Goal: Find specific page/section: Find specific page/section

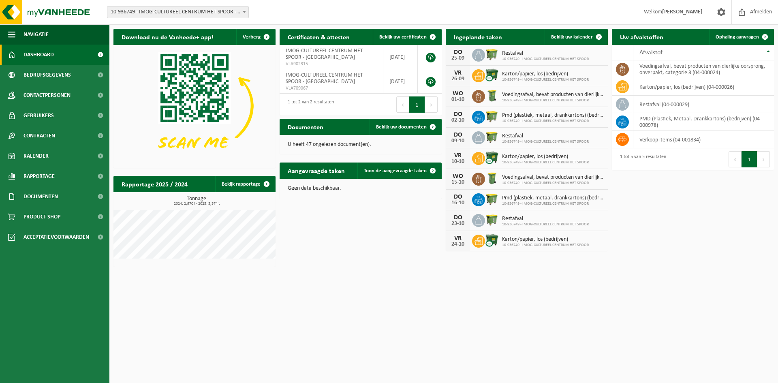
drag, startPoint x: 205, startPoint y: 2, endPoint x: 206, endPoint y: 6, distance: 4.1
click at [205, 2] on div "Vestiging: 10-936749 - IMOG-CULTUREEL CENTRUM HET SPOOR - HARELBEKE 10-936756 -…" at bounding box center [389, 12] width 778 height 25
click at [206, 10] on span "10-936749 - IMOG-CULTUREEL CENTRUM HET SPOOR - [GEOGRAPHIC_DATA]" at bounding box center [177, 11] width 141 height 11
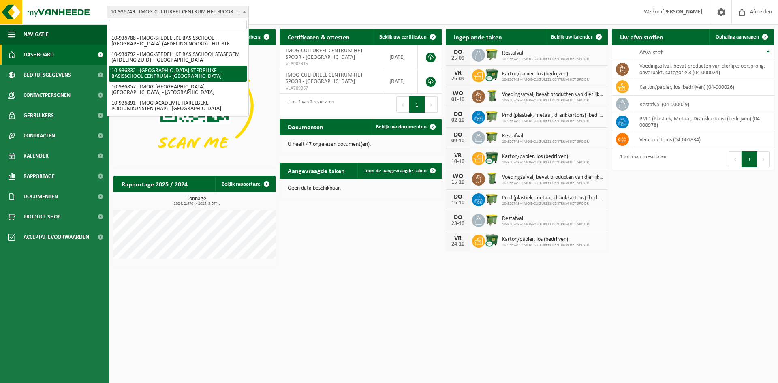
scroll to position [122, 0]
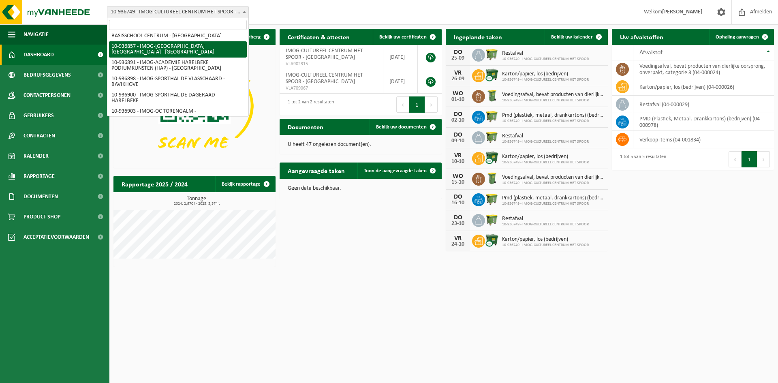
select select "137292"
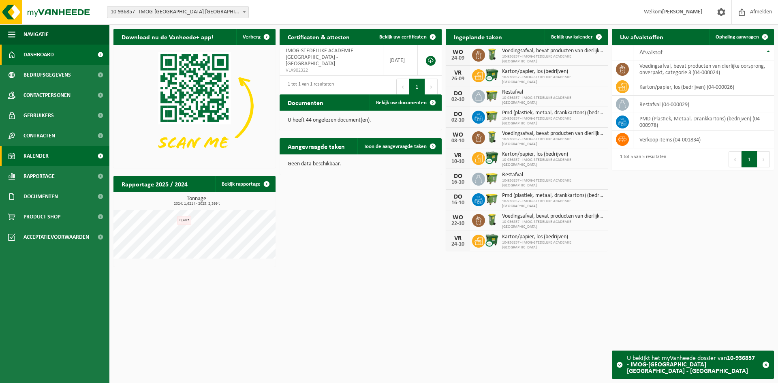
click at [67, 155] on link "Kalender" at bounding box center [54, 156] width 109 height 20
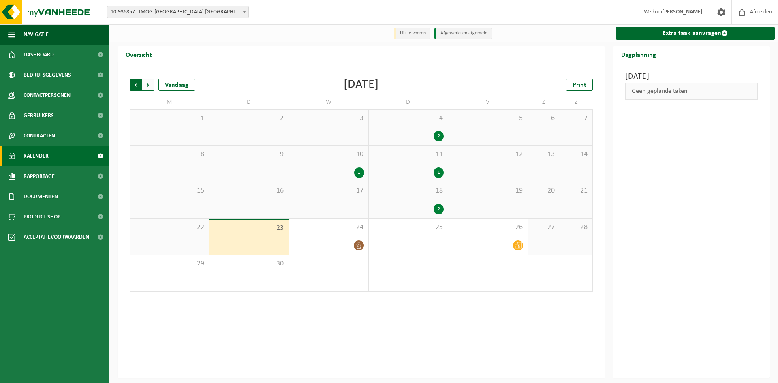
click at [147, 87] on span "Volgende" at bounding box center [148, 85] width 12 height 12
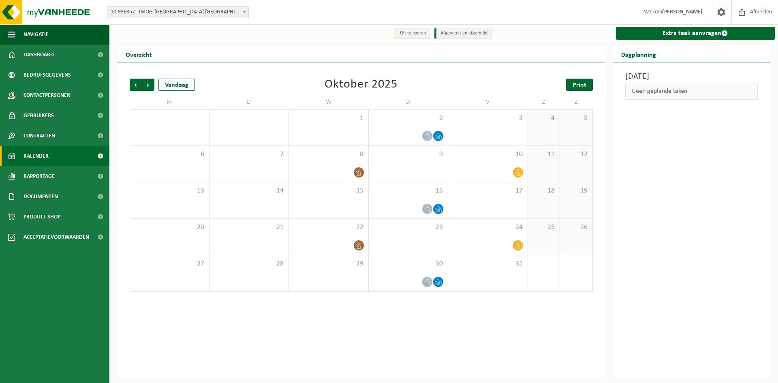
click at [581, 88] on span "Print" at bounding box center [580, 85] width 14 height 6
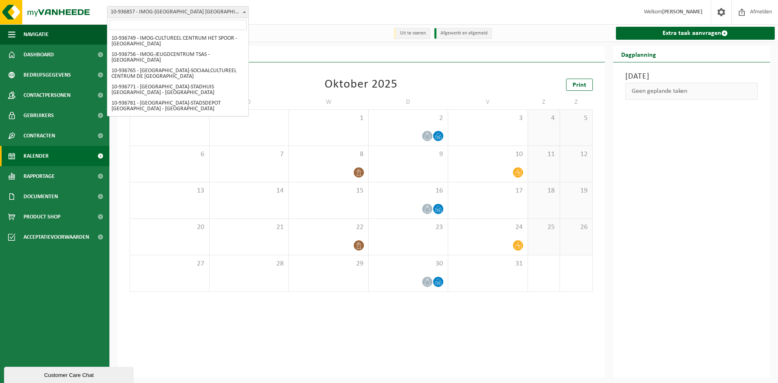
click at [213, 11] on span "10-936857 - IMOG-[GEOGRAPHIC_DATA] [GEOGRAPHIC_DATA] - [GEOGRAPHIC_DATA]" at bounding box center [177, 11] width 141 height 11
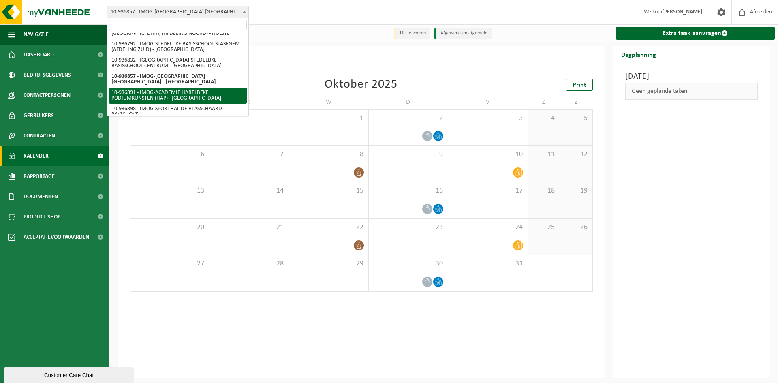
select select "137302"
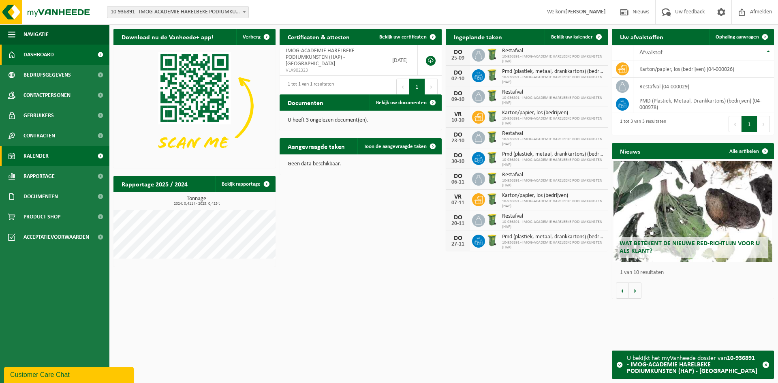
click at [41, 157] on span "Kalender" at bounding box center [36, 156] width 25 height 20
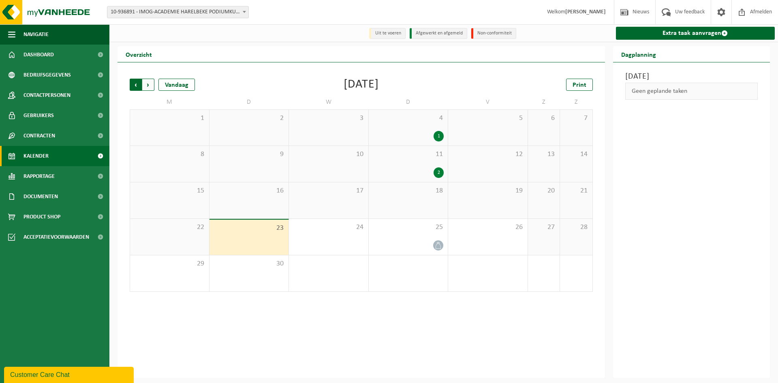
click at [153, 87] on span "Volgende" at bounding box center [148, 85] width 12 height 12
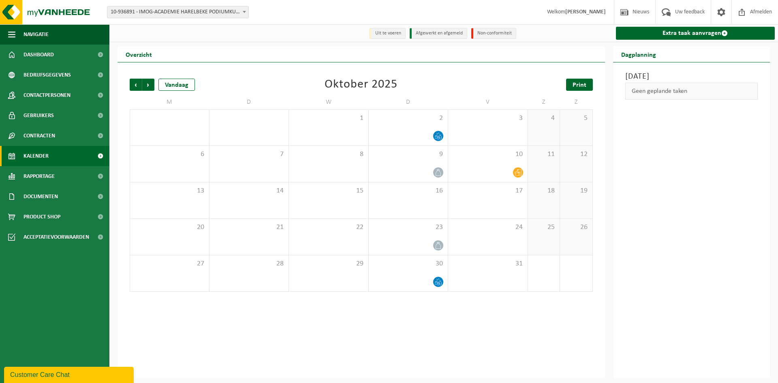
click at [573, 88] on link "Print" at bounding box center [579, 85] width 27 height 12
click at [228, 15] on span "10-936891 - IMOG-ACADEMIE HARELBEKE PODIUMKUNSTEN (HAP) - [GEOGRAPHIC_DATA]" at bounding box center [177, 11] width 141 height 11
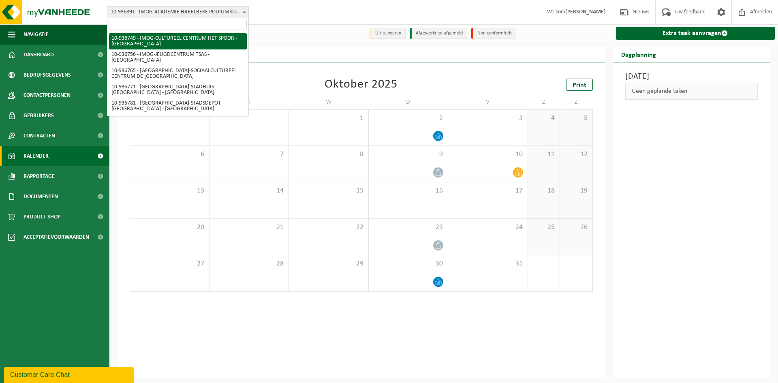
select select "137244"
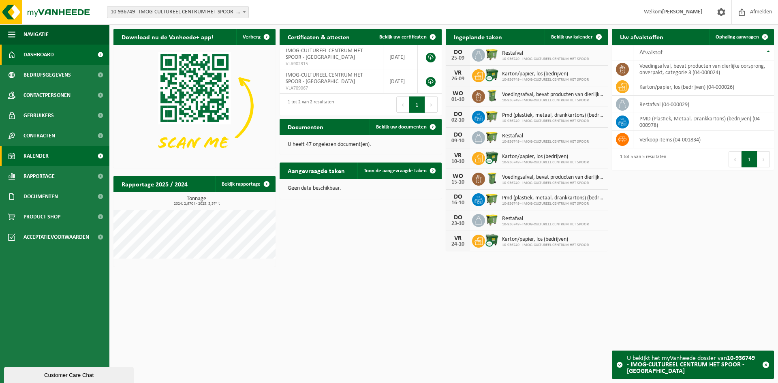
click at [62, 157] on link "Kalender" at bounding box center [54, 156] width 109 height 20
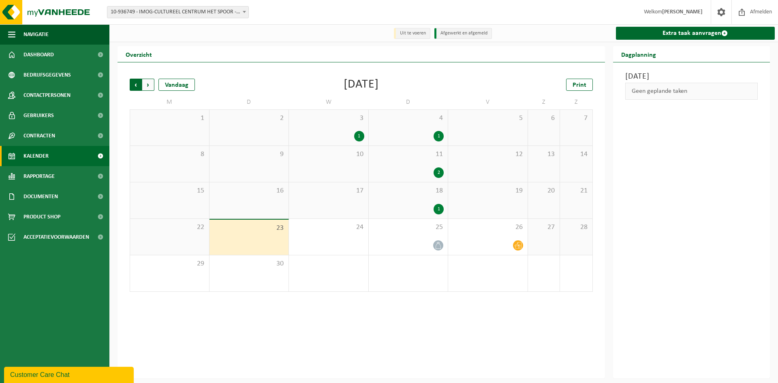
click at [150, 85] on span "Volgende" at bounding box center [148, 85] width 12 height 12
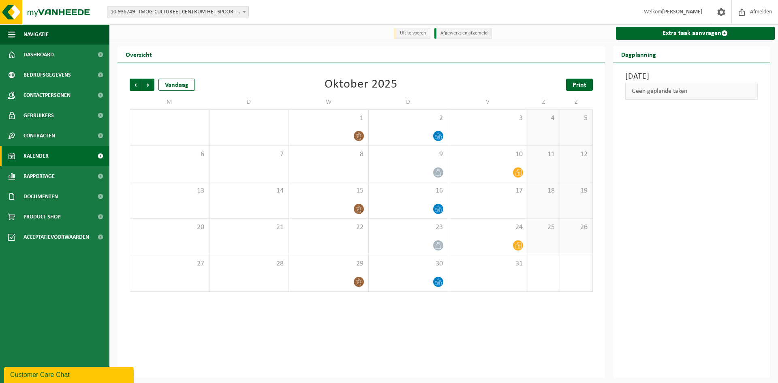
click at [574, 88] on span "Print" at bounding box center [580, 85] width 14 height 6
click at [174, 13] on span "10-936749 - IMOG-CULTUREEL CENTRUM HET SPOOR - [GEOGRAPHIC_DATA]" at bounding box center [177, 11] width 141 height 11
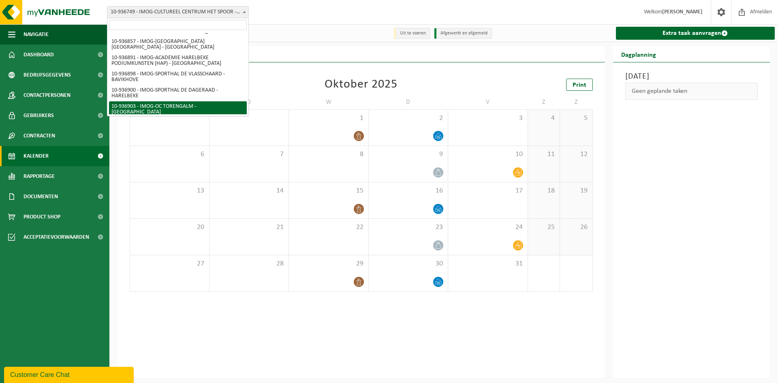
scroll to position [86, 0]
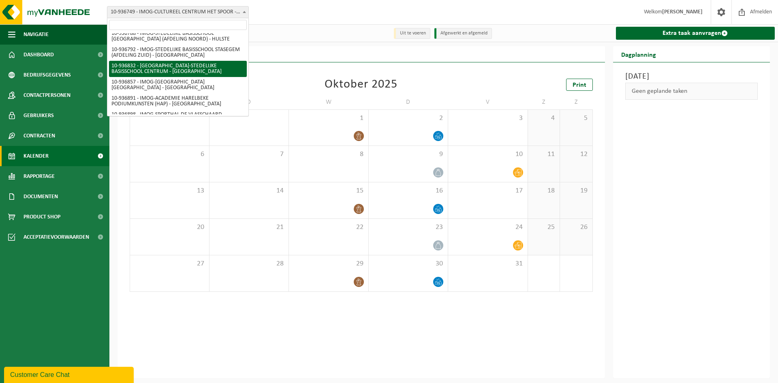
select select "137283"
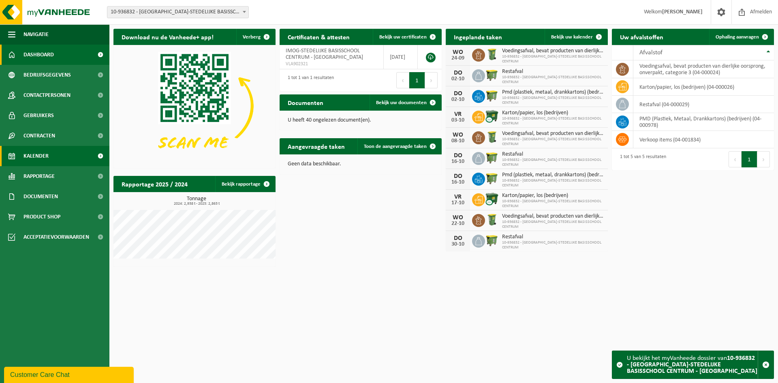
click at [58, 152] on link "Kalender" at bounding box center [54, 156] width 109 height 20
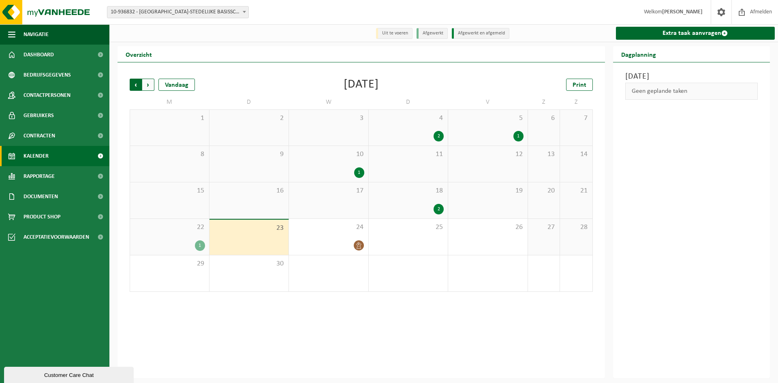
click at [150, 86] on span "Volgende" at bounding box center [148, 85] width 12 height 12
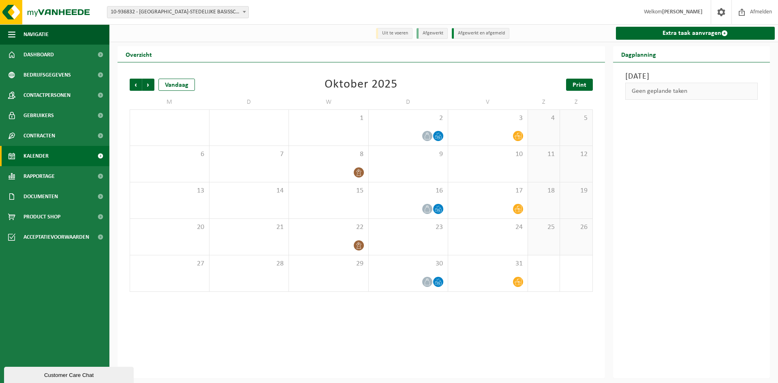
click at [575, 86] on span "Print" at bounding box center [580, 85] width 14 height 6
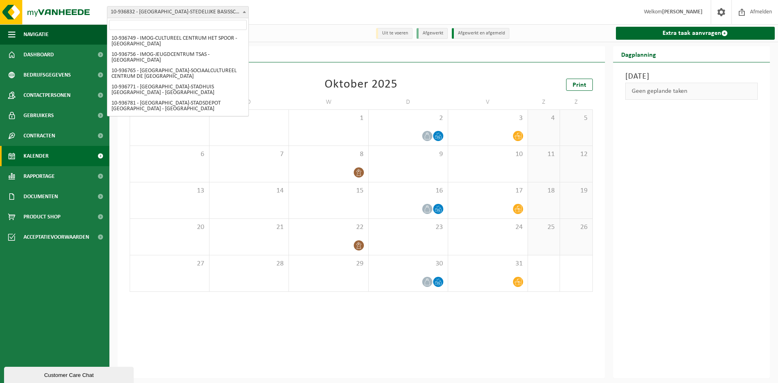
click at [146, 11] on span "10-936832 - [GEOGRAPHIC_DATA]-STEDELIJKE BASISSCHOOL CENTRUM - [GEOGRAPHIC_DATA]" at bounding box center [177, 11] width 141 height 11
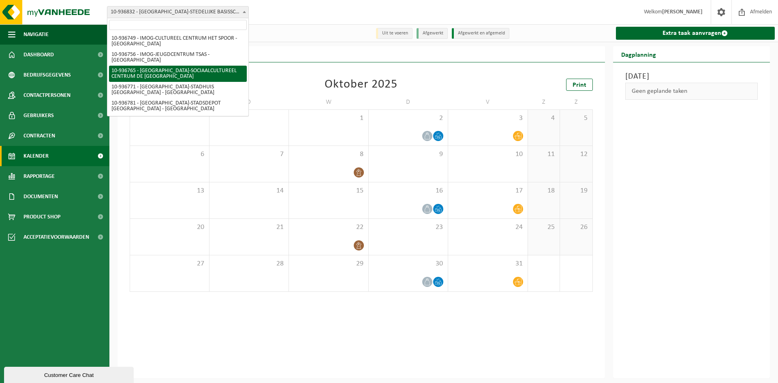
select select "137251"
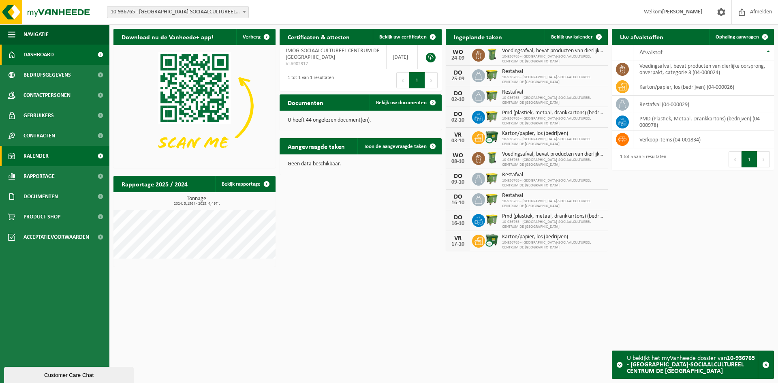
click at [37, 158] on span "Kalender" at bounding box center [36, 156] width 25 height 20
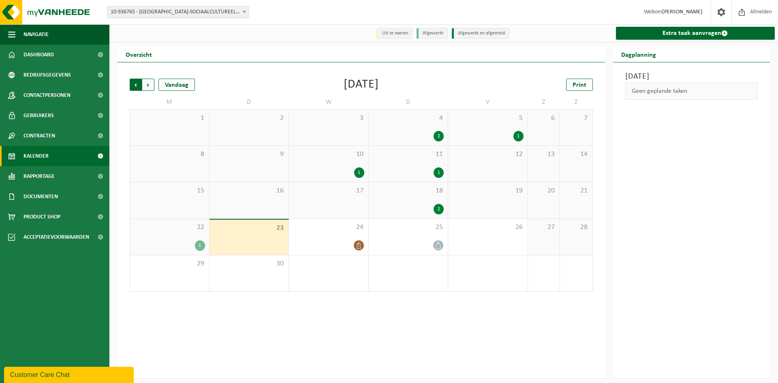
click at [151, 88] on span "Volgende" at bounding box center [148, 85] width 12 height 12
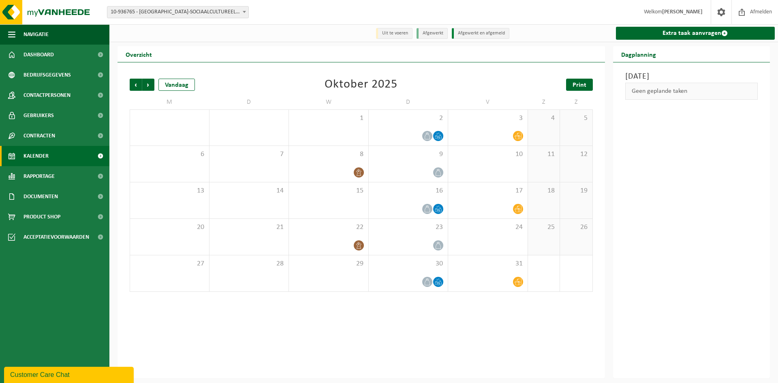
click at [584, 86] on span "Print" at bounding box center [580, 85] width 14 height 6
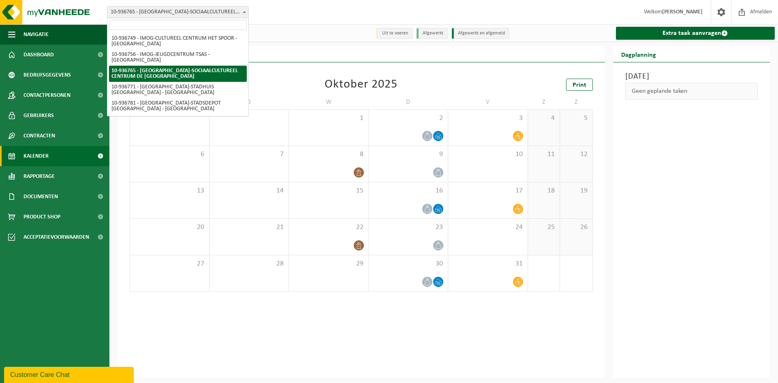
click at [231, 17] on span "10-936765 - [GEOGRAPHIC_DATA]-SOCIAALCULTUREEL CENTRUM DE [GEOGRAPHIC_DATA]" at bounding box center [177, 11] width 141 height 11
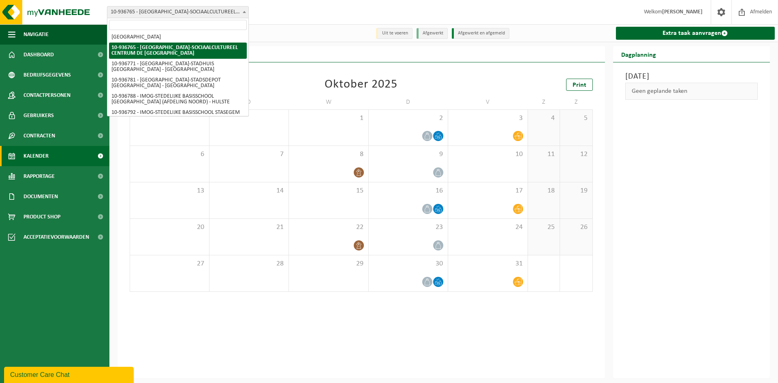
scroll to position [41, 0]
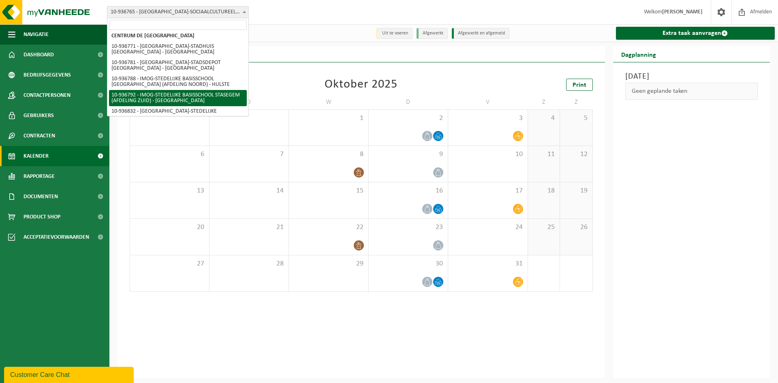
select select "137261"
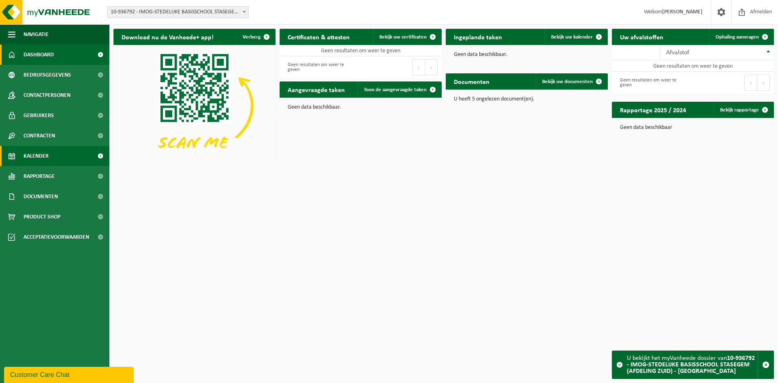
click at [39, 156] on span "Kalender" at bounding box center [36, 156] width 25 height 20
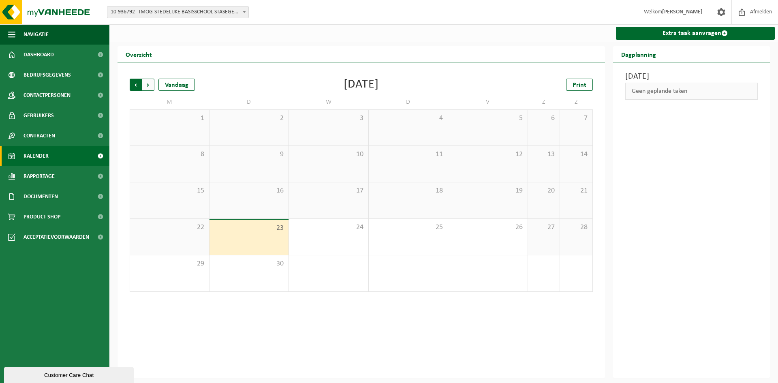
click at [150, 89] on span "Volgende" at bounding box center [148, 85] width 12 height 12
